Goal: Task Accomplishment & Management: Manage account settings

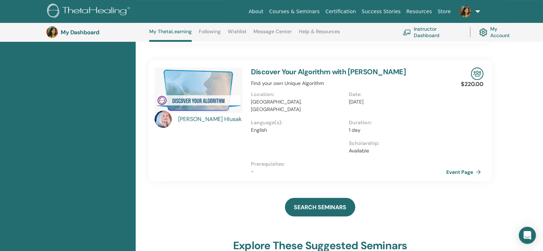
scroll to position [161, 0]
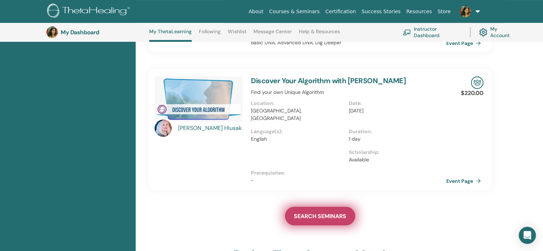
click at [312, 212] on span "SEARCH SEMINARS" at bounding box center [320, 215] width 52 height 7
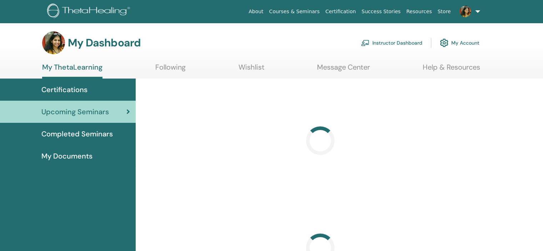
click at [377, 36] on link "Instructor Dashboard" at bounding box center [391, 43] width 61 height 16
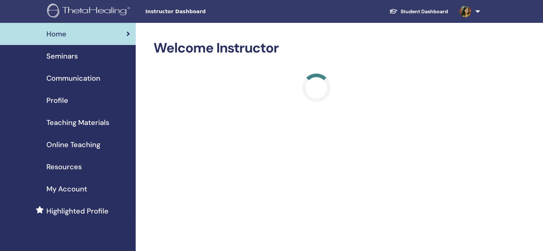
click at [73, 59] on span "Seminars" at bounding box center [61, 56] width 31 height 11
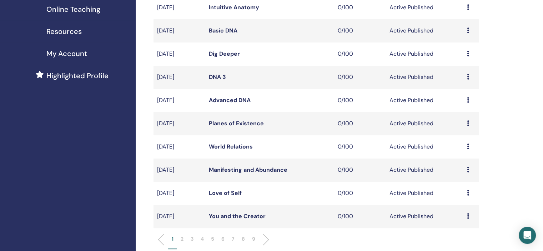
scroll to position [250, 0]
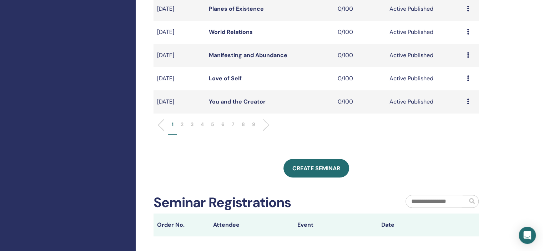
click at [225, 124] on li "6" at bounding box center [223, 128] width 10 height 14
click at [237, 124] on li "7" at bounding box center [233, 128] width 10 height 14
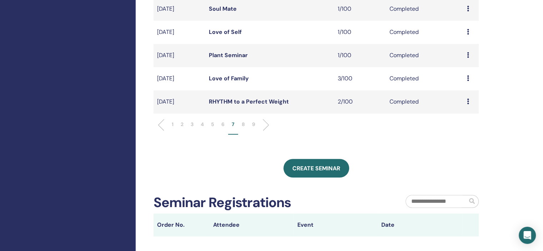
click at [242, 124] on p "8" at bounding box center [243, 124] width 3 height 7
click at [236, 123] on li "7" at bounding box center [233, 128] width 10 height 14
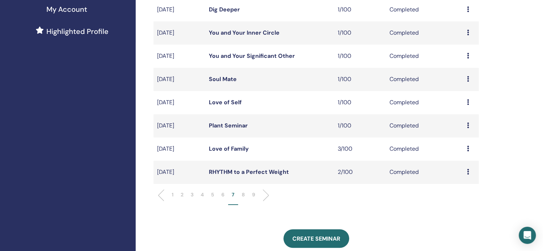
scroll to position [178, 0]
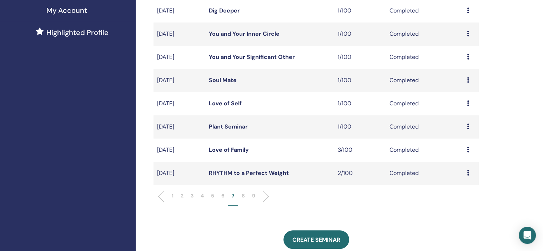
click at [468, 124] on icon at bounding box center [468, 126] width 2 height 6
click at [465, 139] on link "Attendees" at bounding box center [462, 140] width 27 height 7
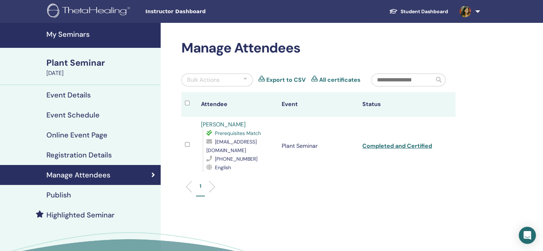
click at [223, 124] on link "Ishira Goel" at bounding box center [223, 124] width 45 height 7
click at [84, 34] on h4 "My Seminars" at bounding box center [101, 34] width 110 height 9
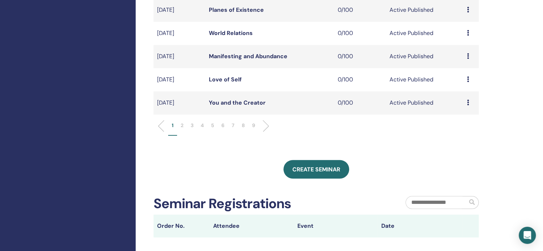
scroll to position [250, 0]
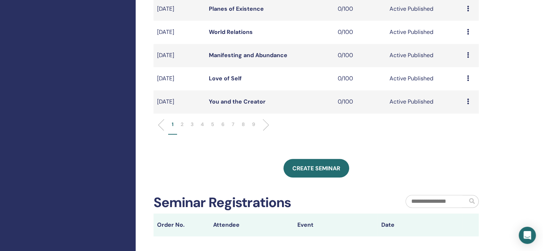
click at [232, 124] on p "7" at bounding box center [233, 124] width 3 height 7
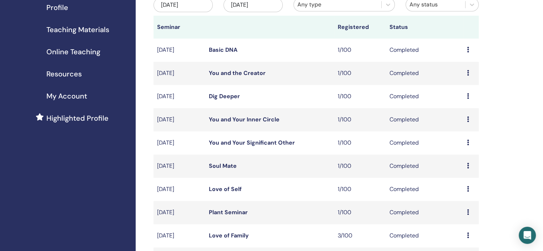
scroll to position [178, 0]
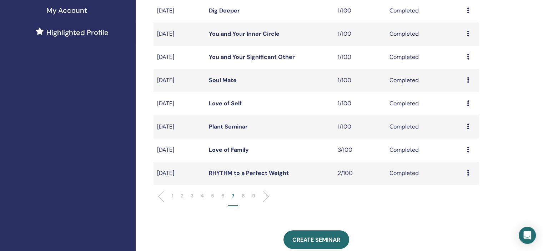
click at [254, 194] on p "9" at bounding box center [253, 195] width 3 height 7
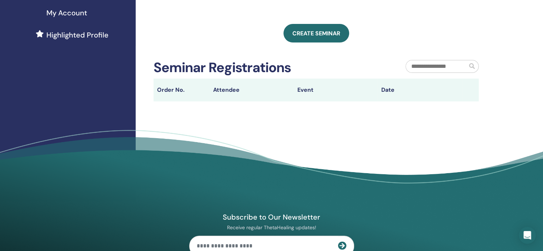
scroll to position [0, 0]
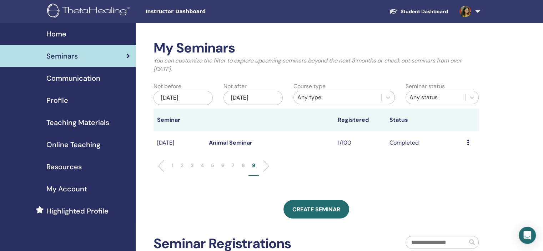
click at [245, 164] on li "8" at bounding box center [243, 169] width 10 height 14
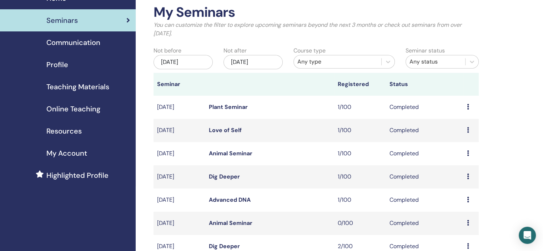
scroll to position [178, 0]
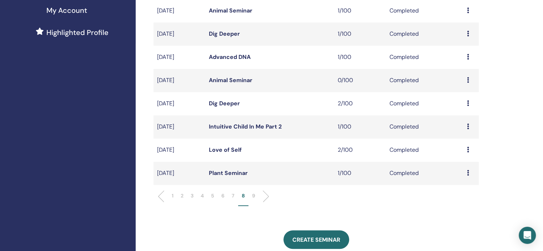
click at [233, 197] on p "7" at bounding box center [233, 195] width 3 height 7
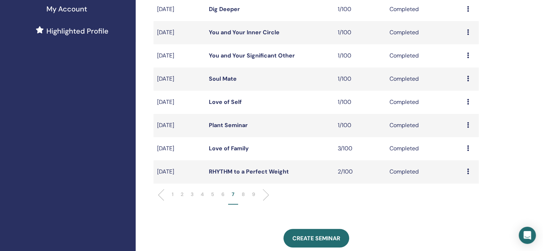
scroll to position [214, 0]
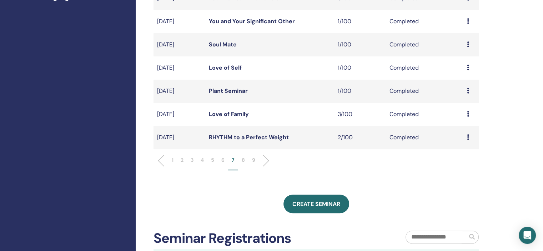
click at [224, 161] on li "6" at bounding box center [223, 163] width 10 height 14
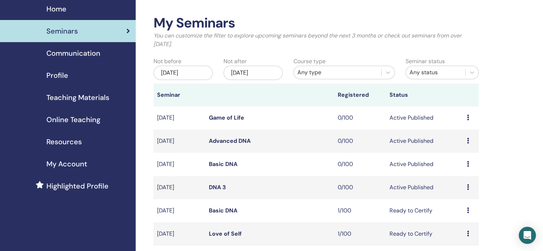
scroll to position [0, 0]
